Goal: Information Seeking & Learning: Learn about a topic

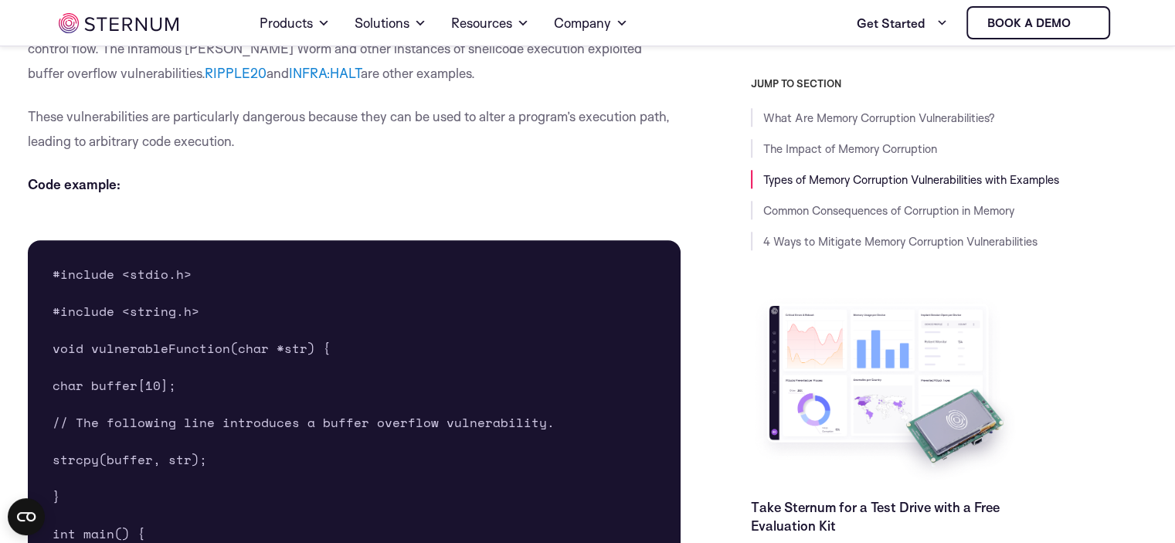
scroll to position [1610, 0]
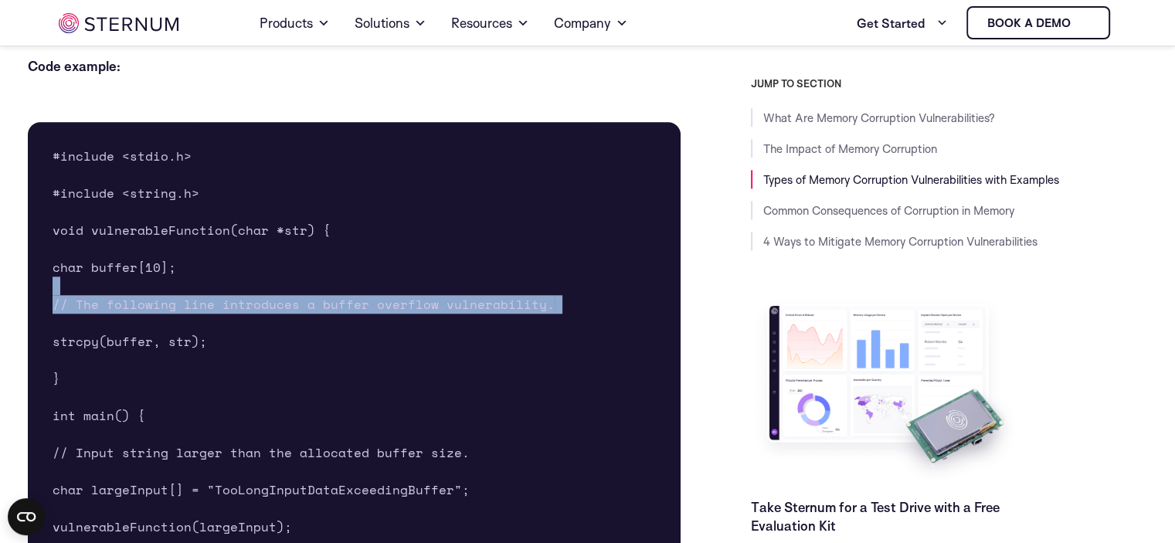
drag, startPoint x: 127, startPoint y: 277, endPoint x: 149, endPoint y: 321, distance: 48.7
copy pre "// The following line introduces a buffer overflow vulnerability."
click at [149, 321] on pre "#include <stdio.h> #include <string.h> void vulnerableFunction(char *str) { cha…" at bounding box center [355, 378] width 654 height 513
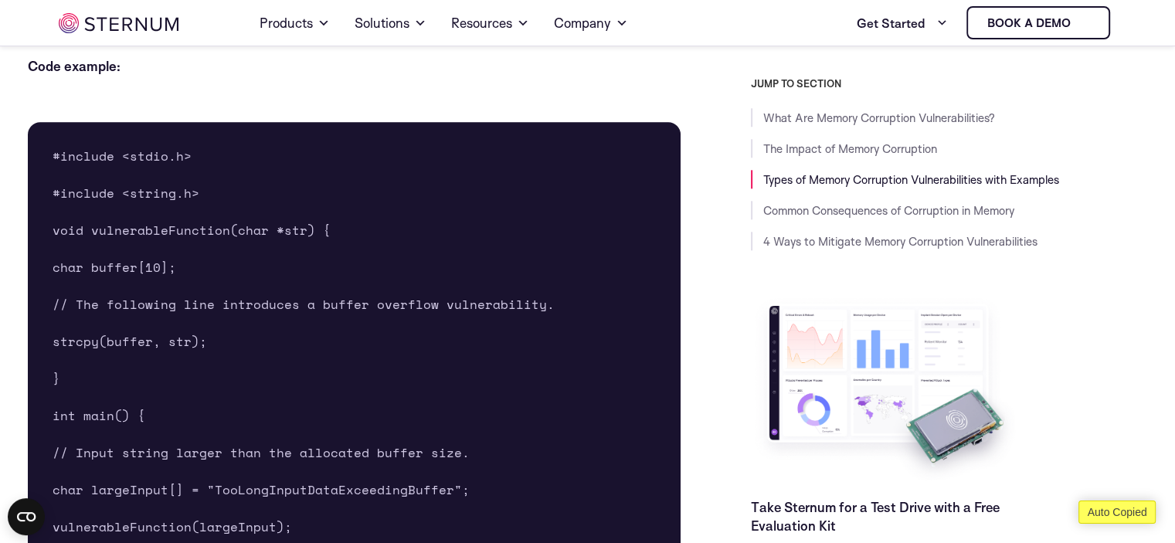
click at [151, 350] on pre "#include <stdio.h> #include <string.h> void vulnerableFunction(char *str) { cha…" at bounding box center [355, 378] width 654 height 513
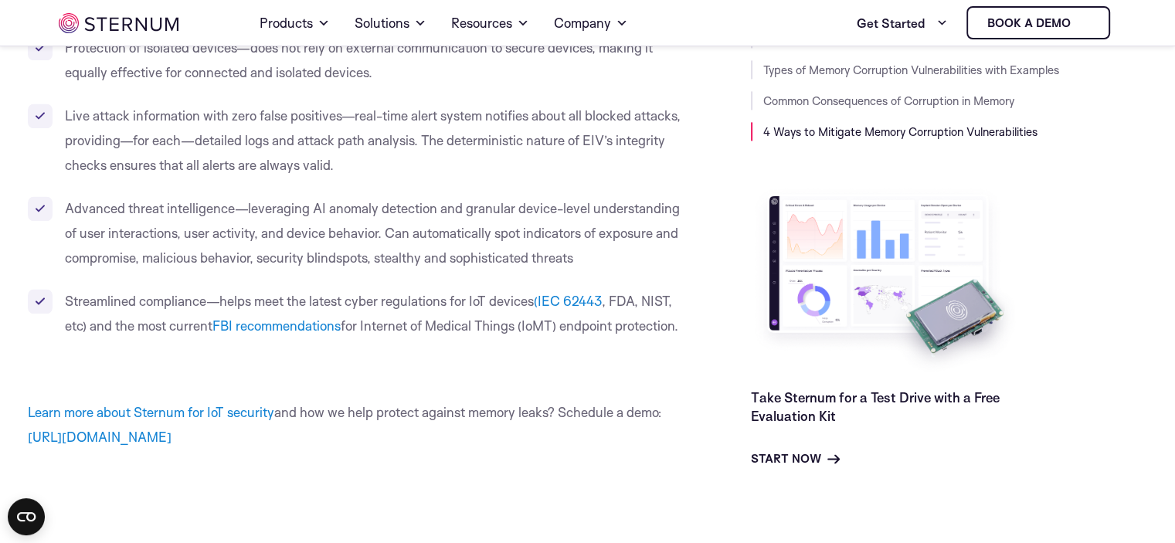
scroll to position [8487, 0]
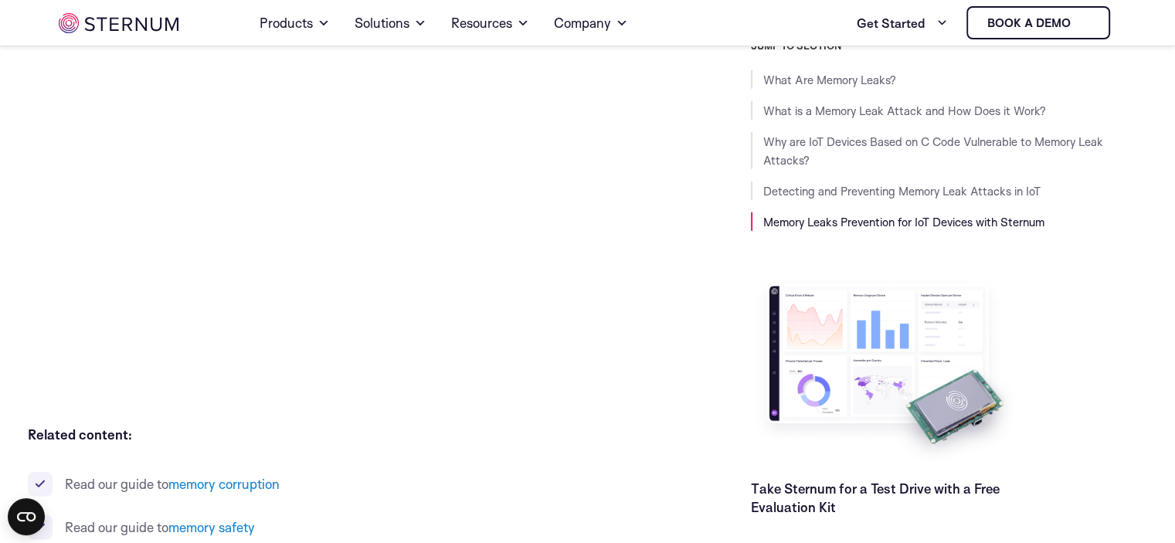
scroll to position [4166, 0]
